Goal: Information Seeking & Learning: Get advice/opinions

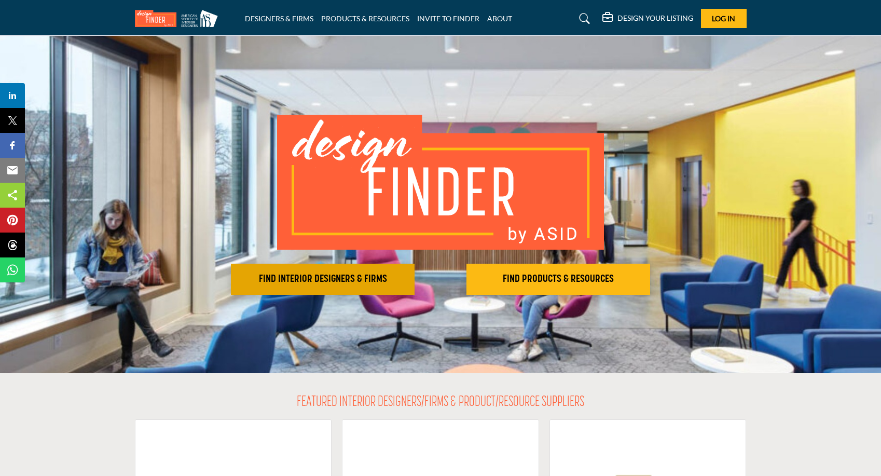
scroll to position [60, 0]
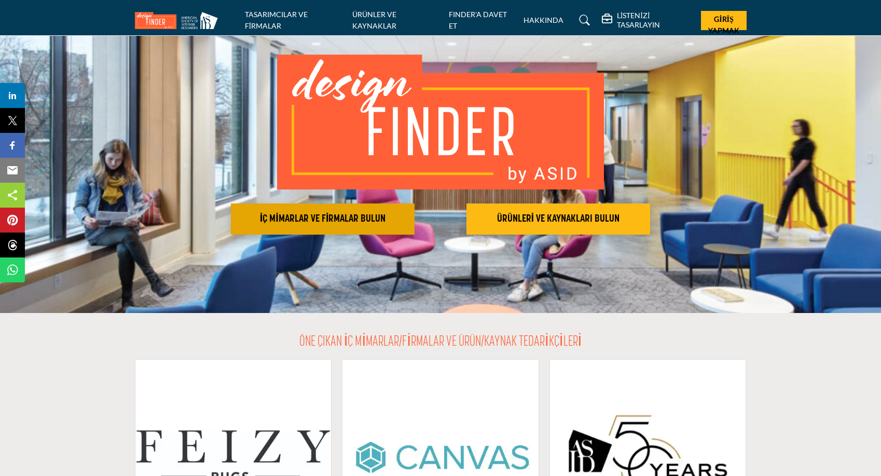
click at [366, 221] on font "İÇ MİMARLAR VE FİRMALAR BULUN" at bounding box center [323, 219] width 126 height 10
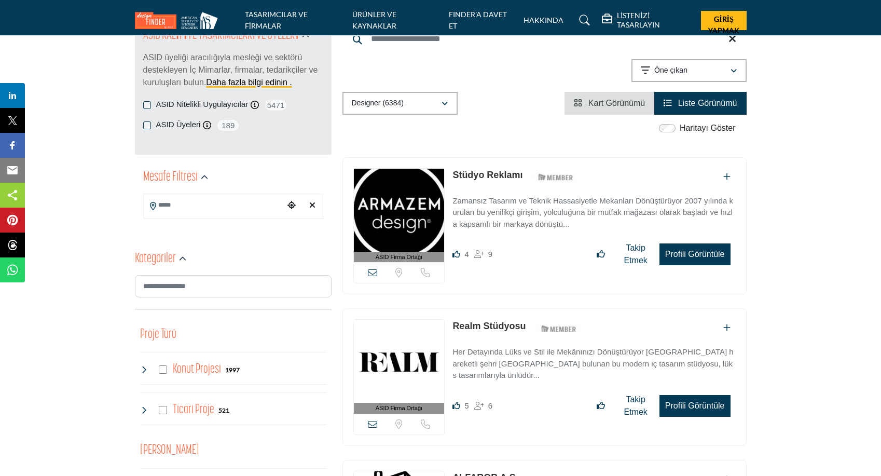
scroll to position [151, 0]
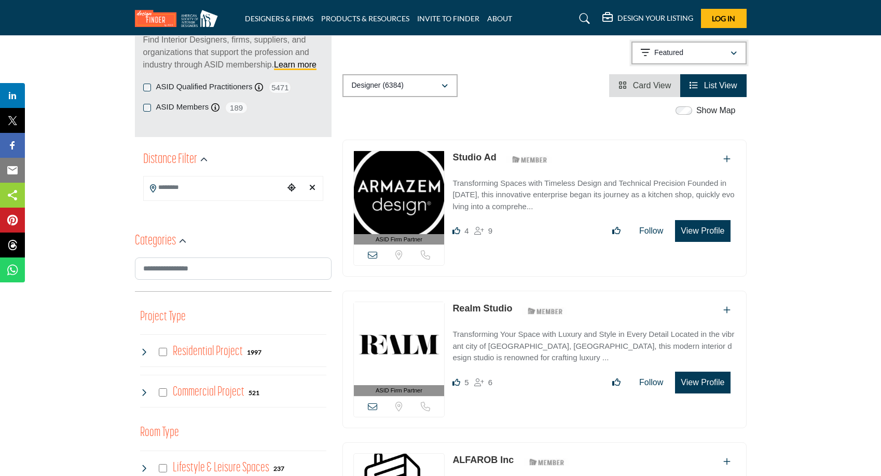
click at [663, 53] on p "Featured" at bounding box center [668, 53] width 29 height 10
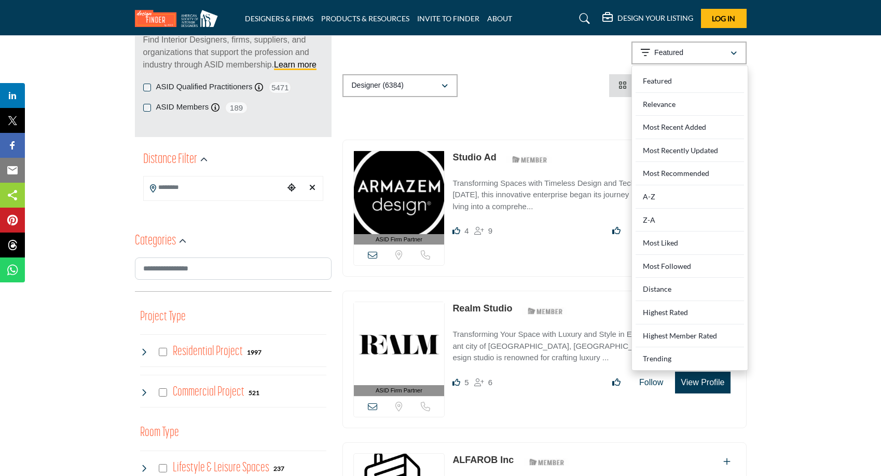
click at [571, 72] on div "Searched Term Searched Results 21" at bounding box center [544, 50] width 404 height 94
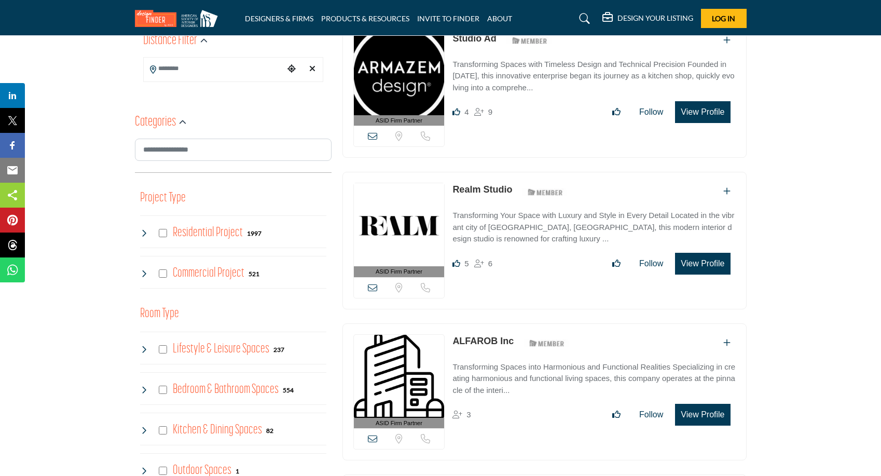
scroll to position [336, 0]
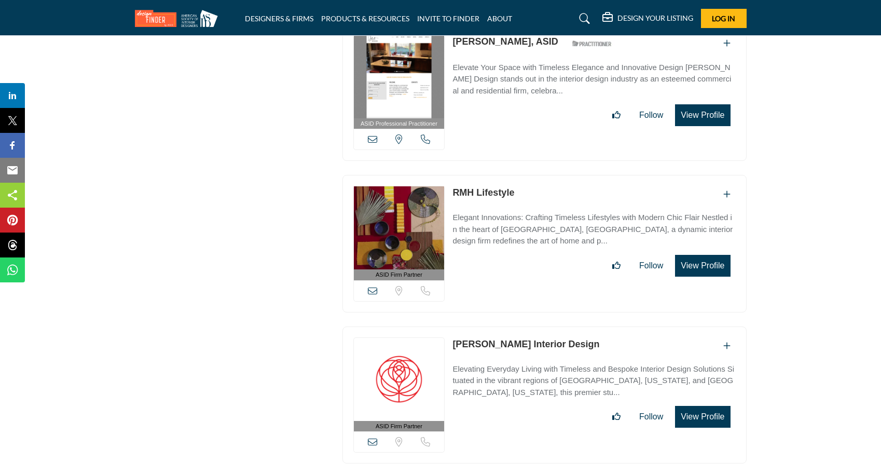
scroll to position [1837, 0]
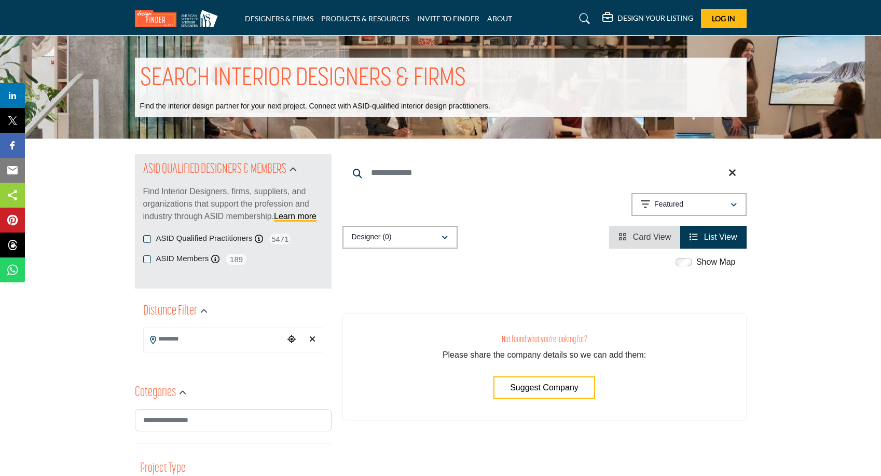
click at [242, 77] on h1 "SEARCH INTERIOR DESIGNERS & FIRMS" at bounding box center [303, 79] width 326 height 32
click at [214, 164] on h2 "ASID QUALIFIED DESIGNERS & MEMBERS" at bounding box center [214, 169] width 143 height 19
click at [420, 241] on div "Designer (0)" at bounding box center [396, 237] width 89 height 12
click at [504, 219] on div "Showing 0 results out of 0 Featured" at bounding box center [544, 206] width 404 height 26
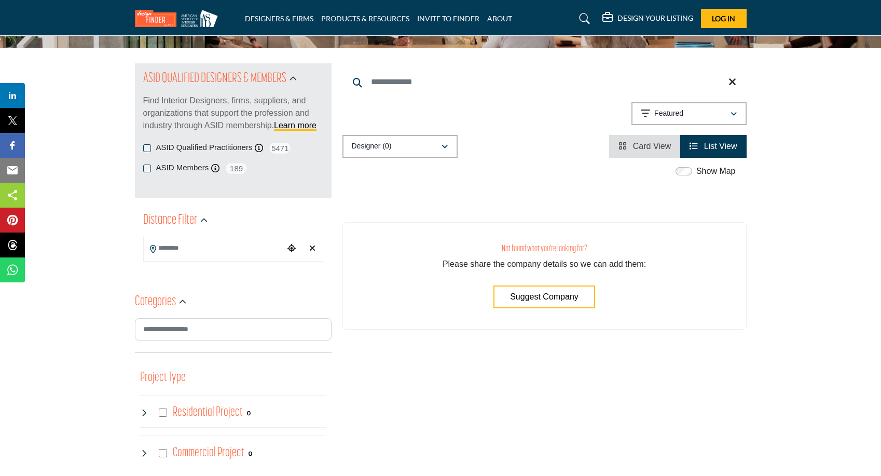
scroll to position [144, 0]
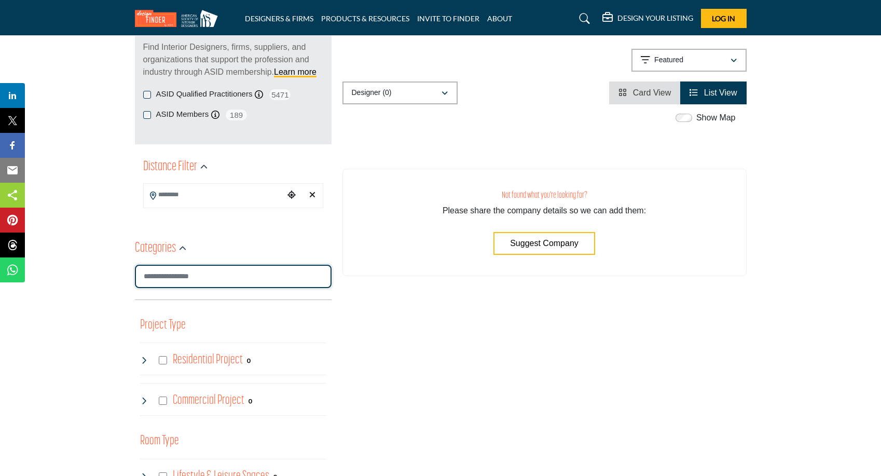
click at [248, 276] on input "Search Category" at bounding box center [233, 276] width 197 height 23
click at [324, 193] on div "**********" at bounding box center [233, 182] width 197 height 62
click at [314, 195] on icon "Clear search location" at bounding box center [312, 194] width 6 height 8
click at [205, 191] on input "Search Location" at bounding box center [214, 195] width 140 height 20
type input "***"
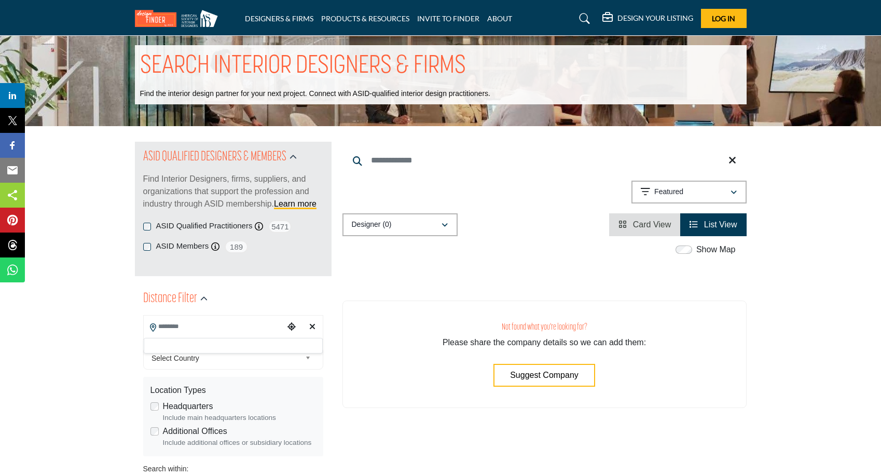
click at [297, 194] on div "ASID QUALIFIED DESIGNERS & MEMBERS Find Interior Designers, firms, suppliers, a…" at bounding box center [233, 209] width 197 height 134
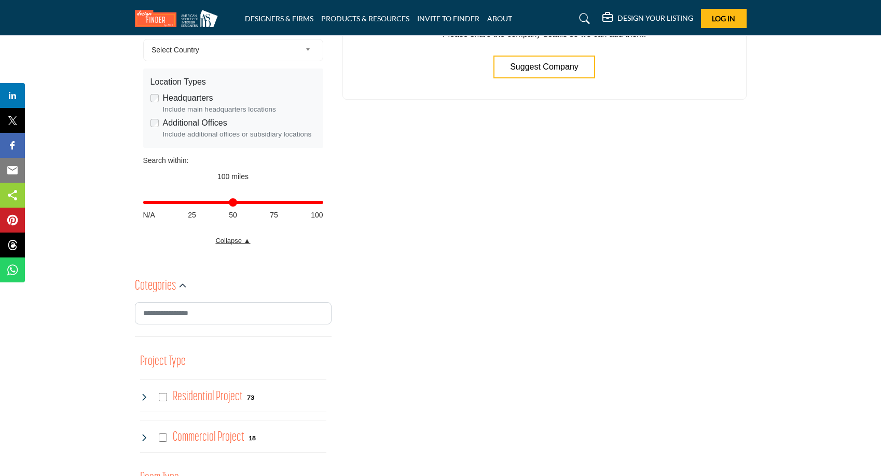
scroll to position [389, 0]
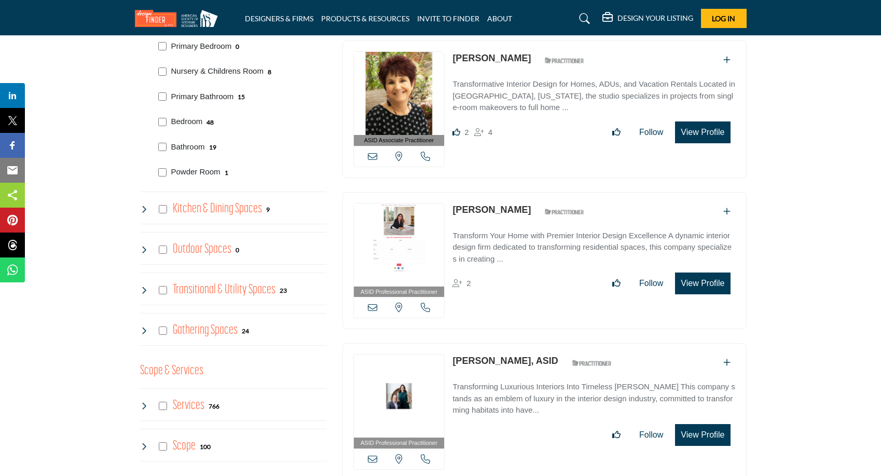
scroll to position [1185, 0]
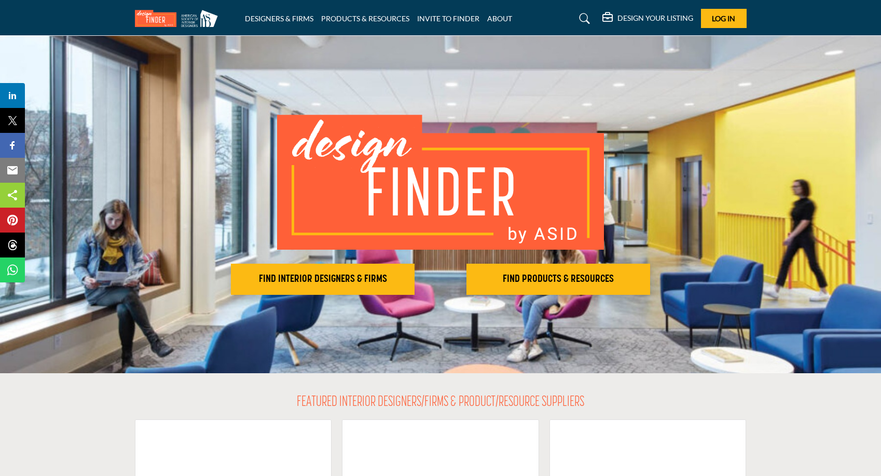
click at [159, 17] on img at bounding box center [179, 18] width 88 height 17
